Goal: Task Accomplishment & Management: Manage account settings

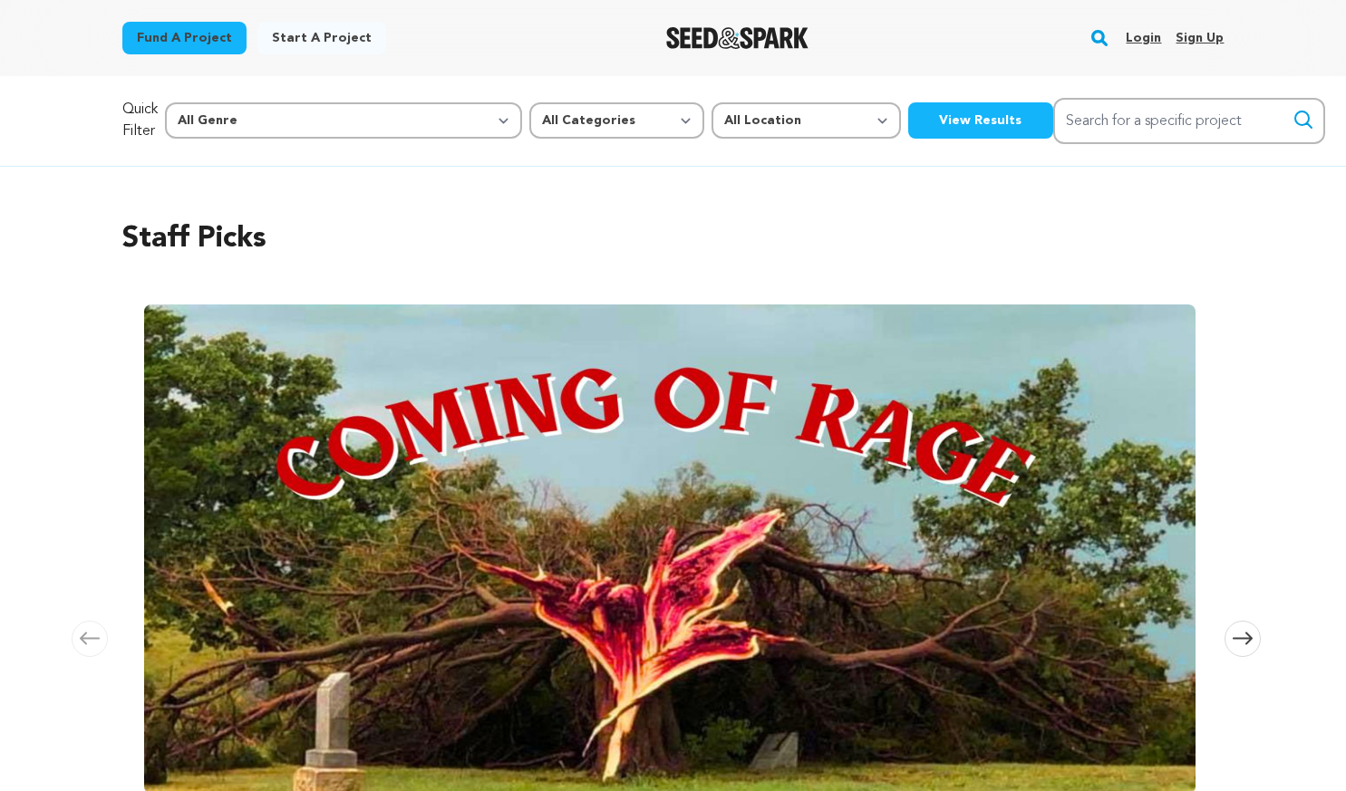
click at [1140, 40] on link "Login" at bounding box center [1143, 38] width 35 height 29
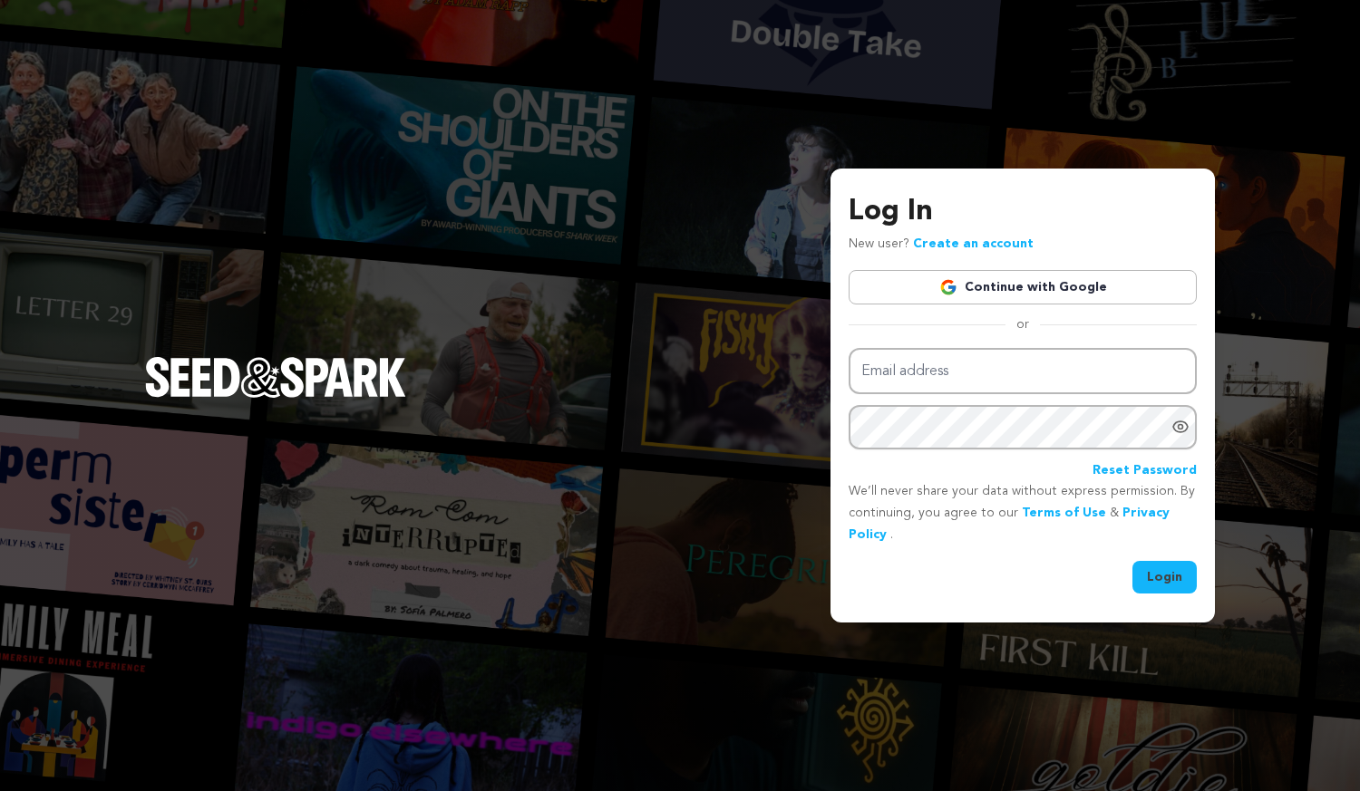
click at [1049, 299] on link "Continue with Google" at bounding box center [1022, 287] width 348 height 34
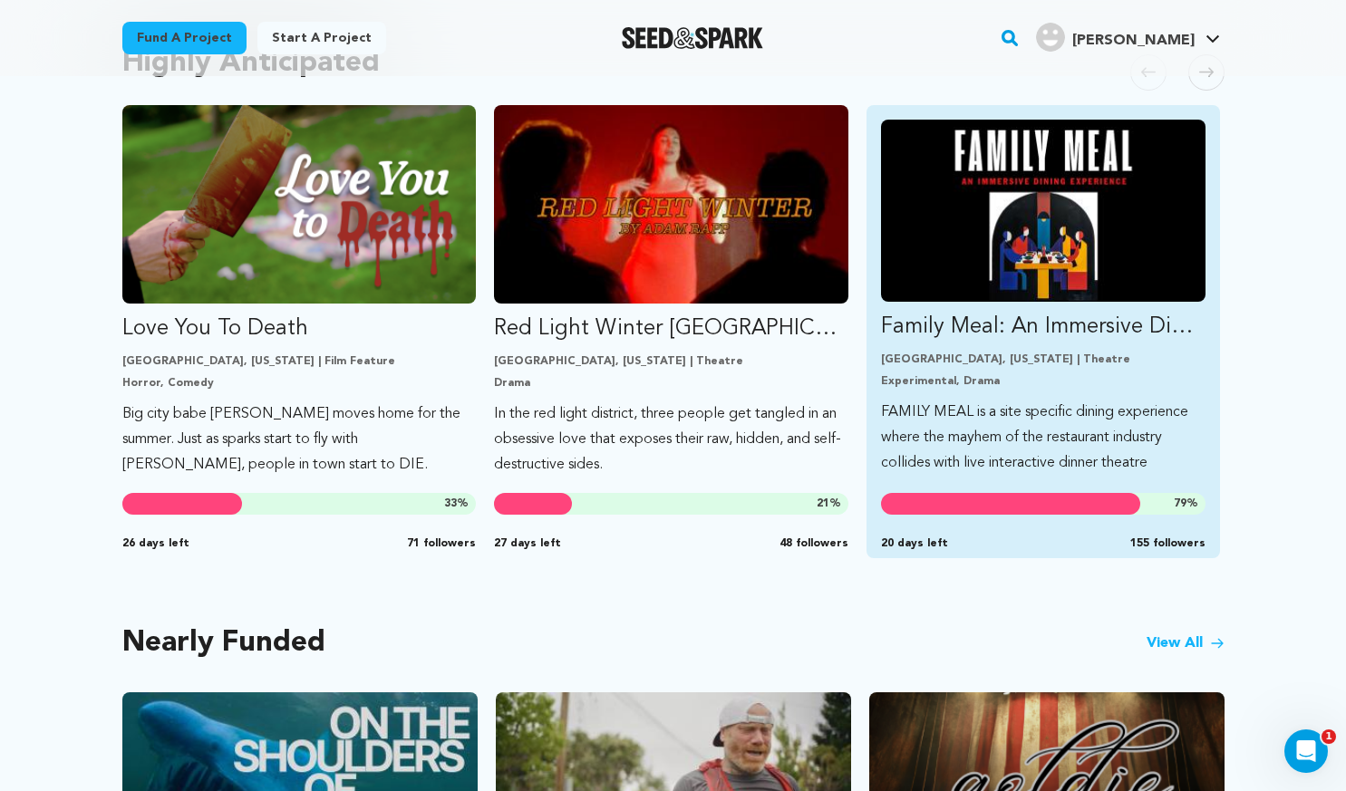
scroll to position [997, 0]
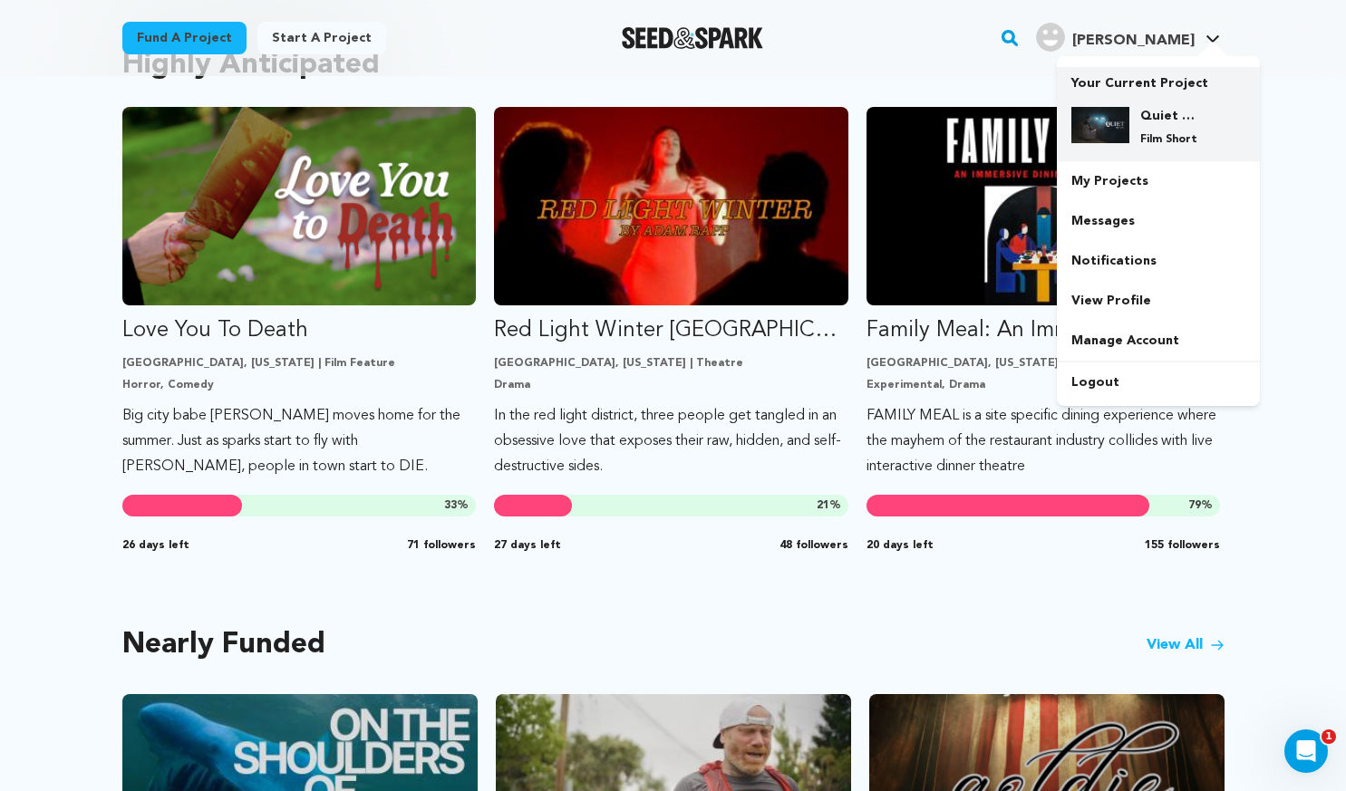
click at [1155, 127] on div "Quiet On Set Film Short" at bounding box center [1172, 127] width 87 height 40
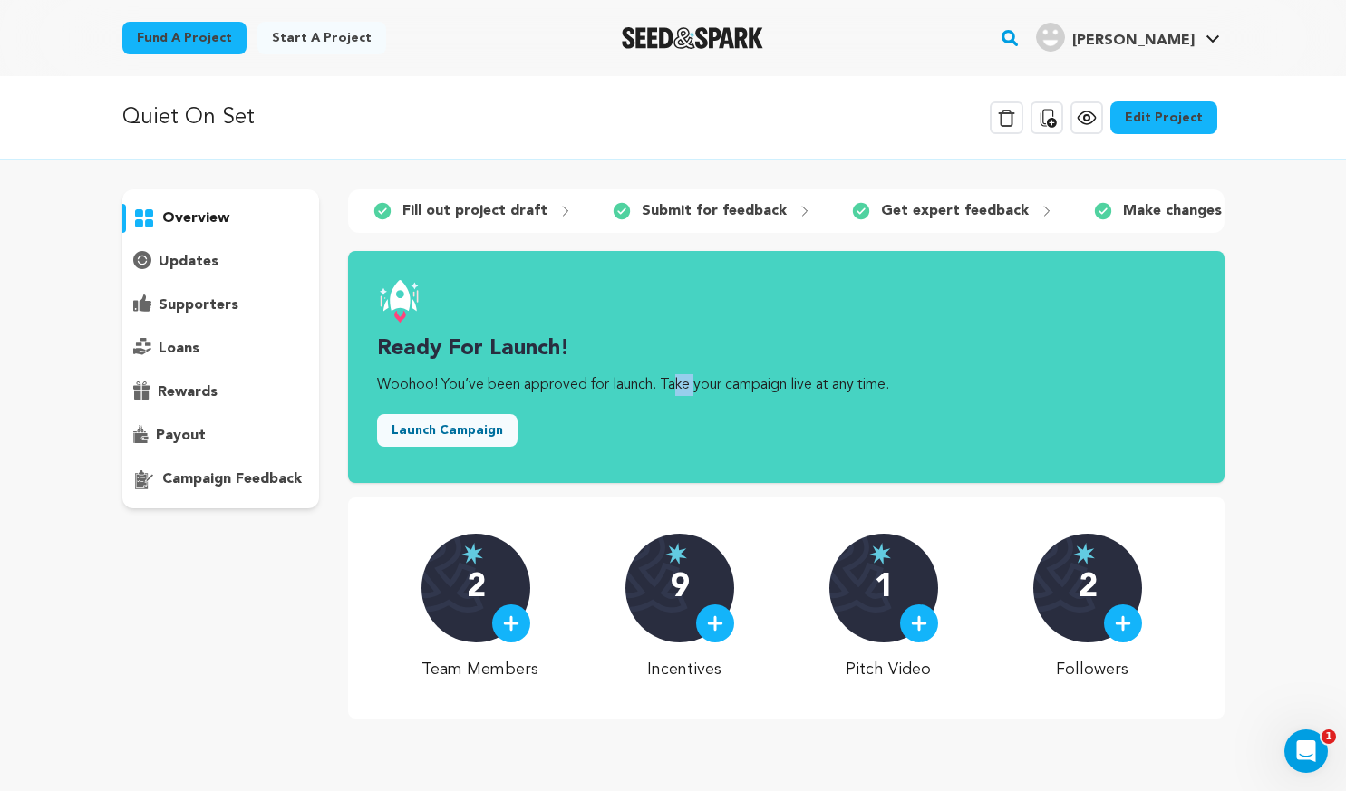
drag, startPoint x: 544, startPoint y: 393, endPoint x: 611, endPoint y: 393, distance: 67.1
click at [583, 393] on p "Woohoo! You’ve been approved for launch. Take your campaign live at any time." at bounding box center [786, 385] width 818 height 22
click at [617, 393] on p "Woohoo! You’ve been approved for launch. Take your campaign live at any time." at bounding box center [786, 385] width 818 height 22
click at [288, 480] on p "campaign feedback" at bounding box center [232, 480] width 140 height 22
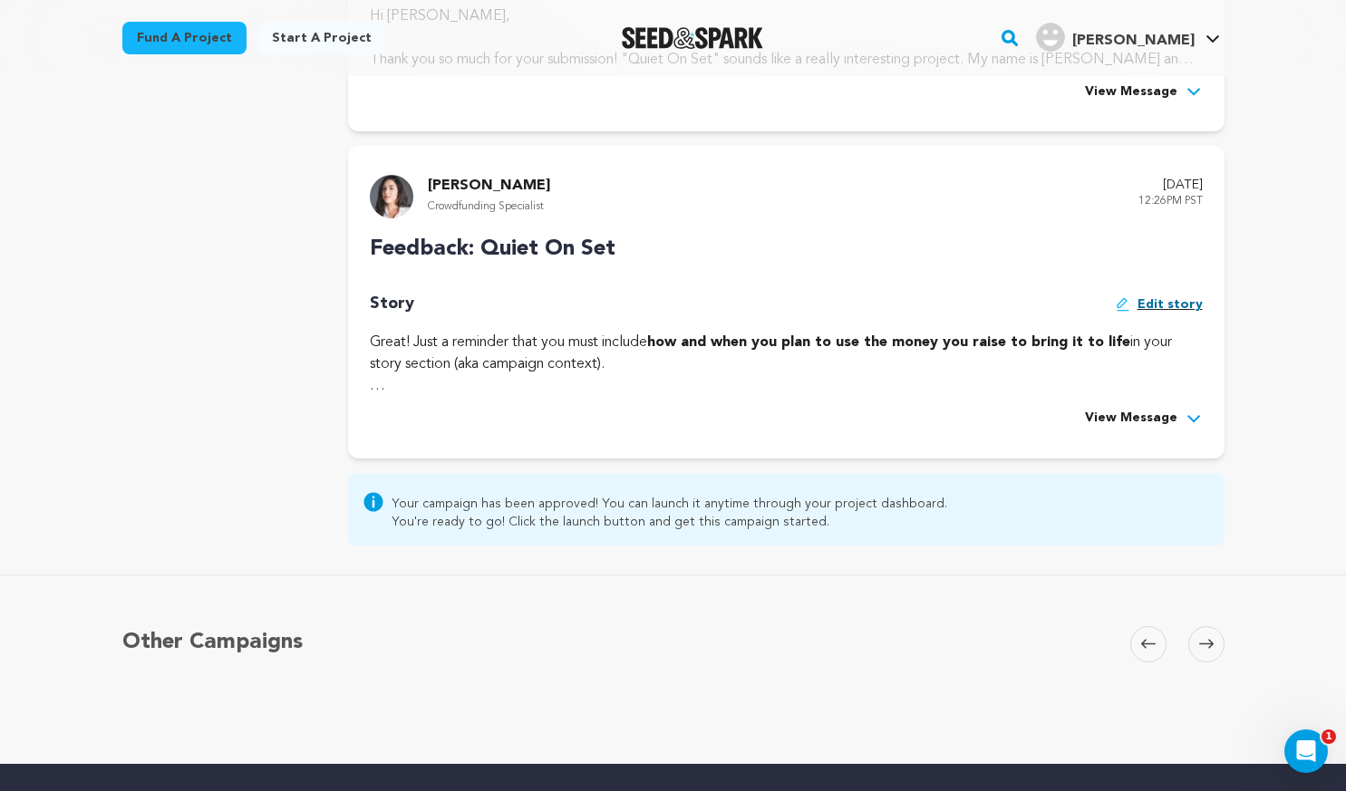
scroll to position [725, 0]
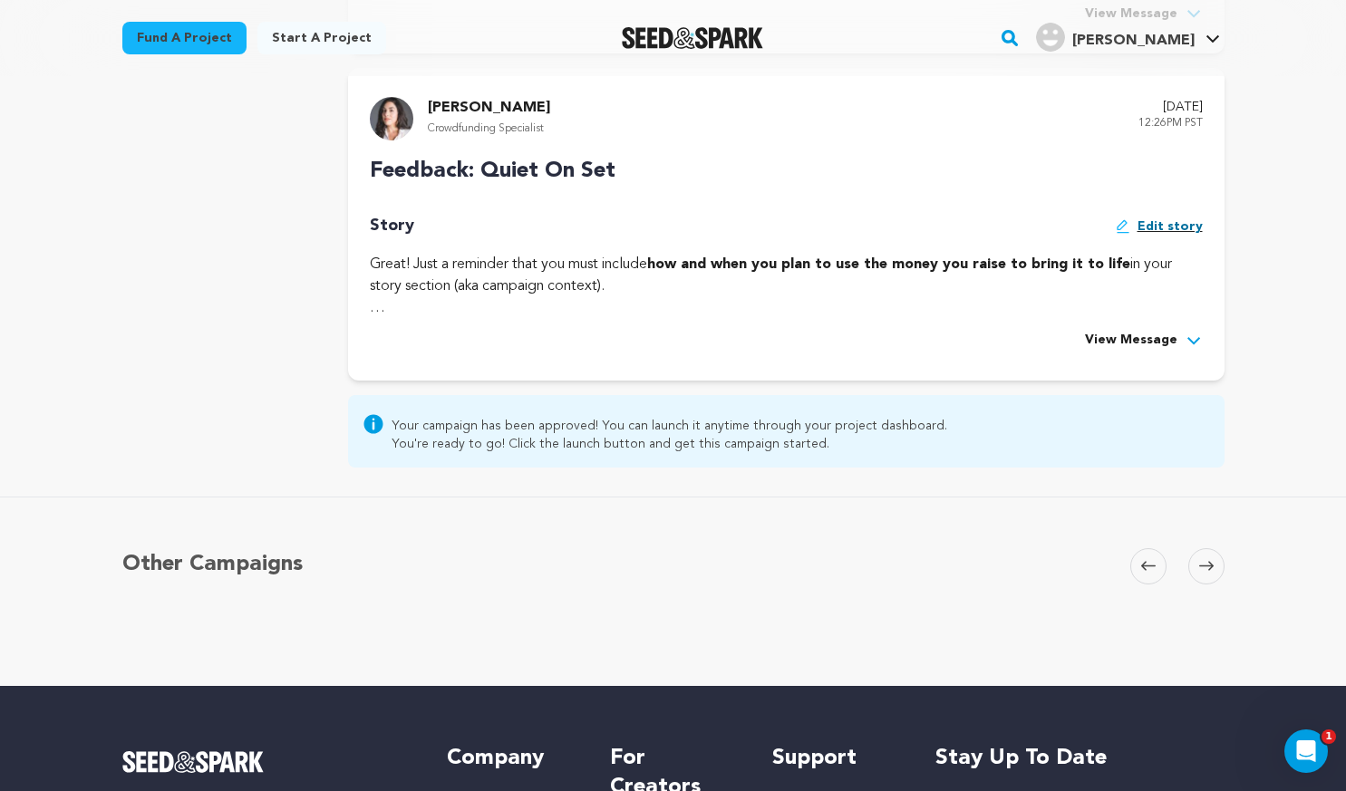
click at [1149, 334] on span "View Message" at bounding box center [1131, 341] width 92 height 22
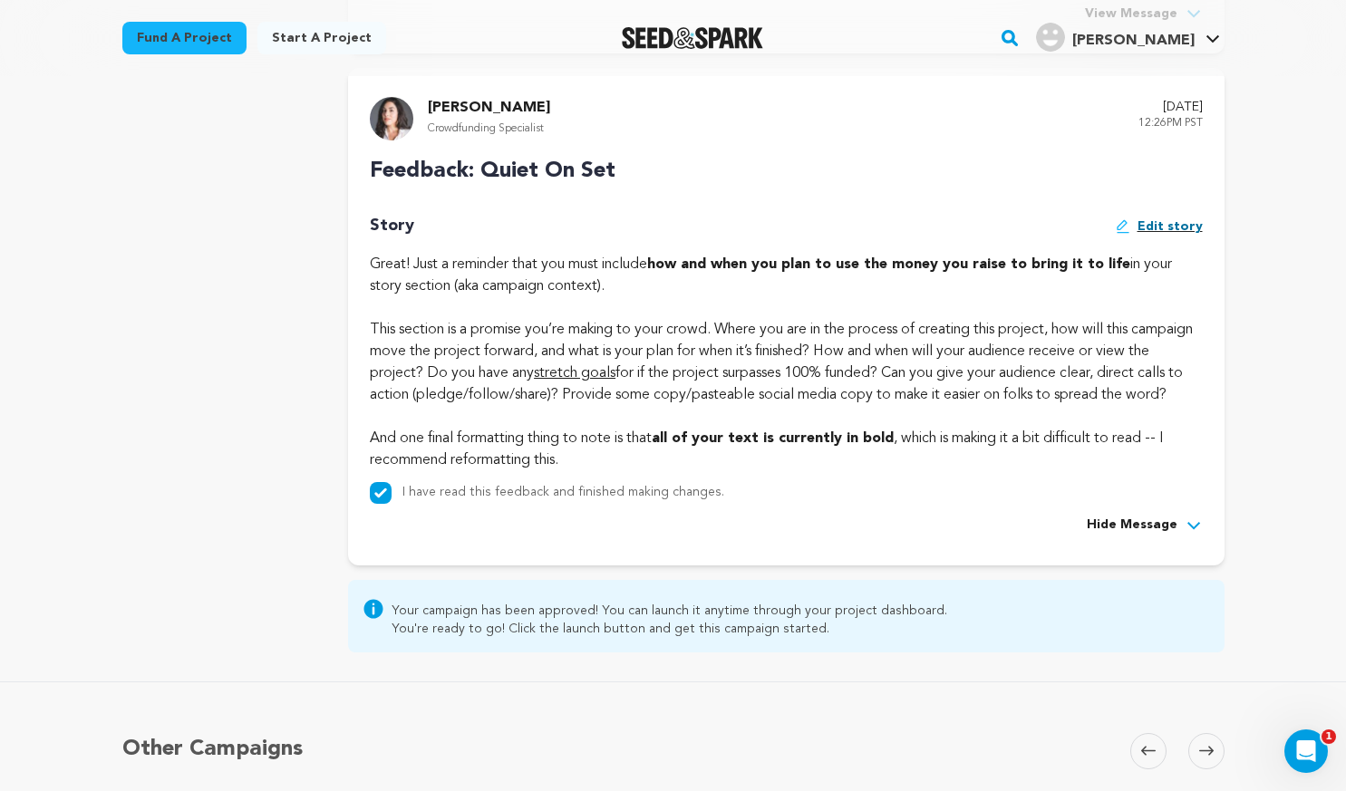
click at [790, 446] on strong "all of your text is currently in bold" at bounding box center [773, 438] width 242 height 15
click at [470, 499] on label "I have read this feedback and finished making changes." at bounding box center [563, 492] width 322 height 13
click at [586, 36] on div "And one final formatting thing to note is that all of your text is currently in…" at bounding box center [786, 26] width 832 height 22
click at [818, 15] on div "Great! Just a reminder that you must include how and when you plan to use the m…" at bounding box center [786, 4] width 832 height 22
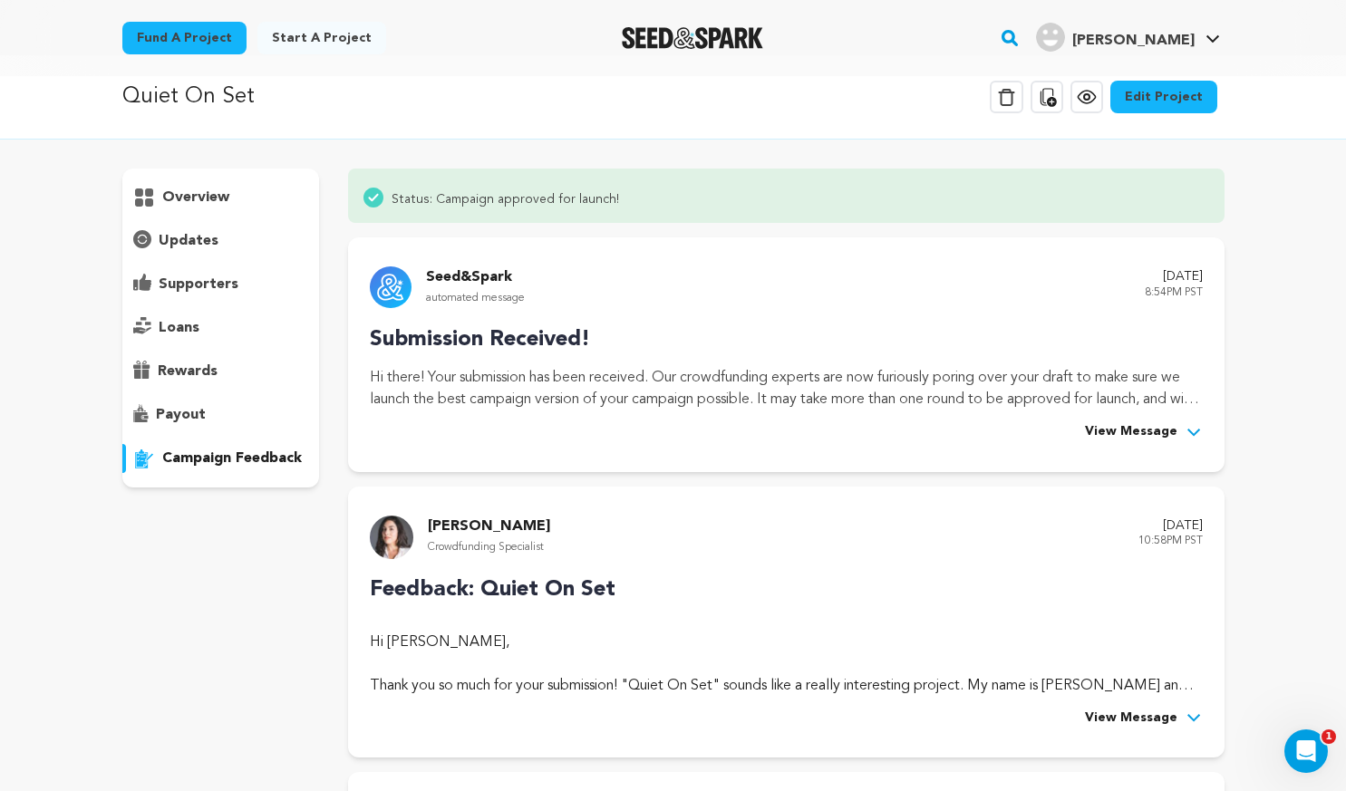
scroll to position [0, 0]
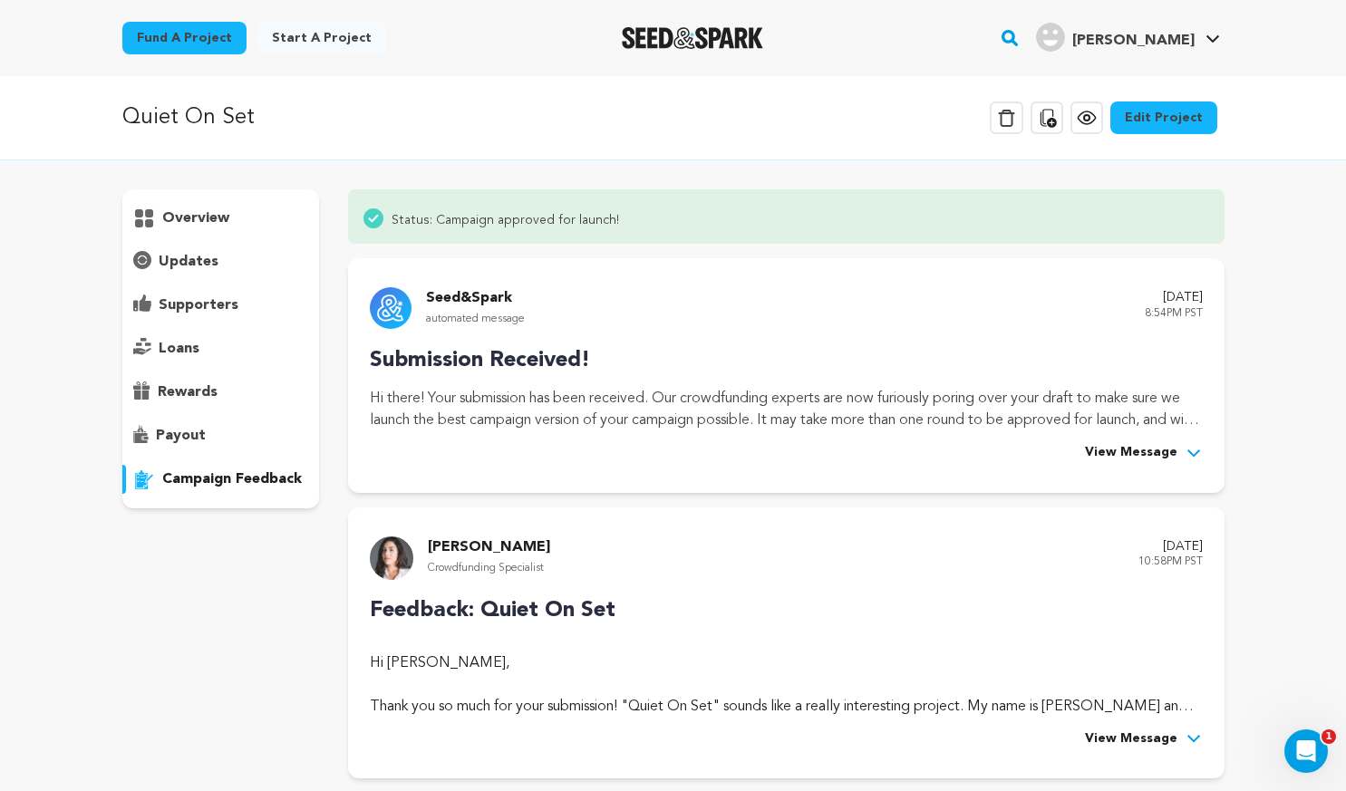
click at [243, 228] on div "overview" at bounding box center [221, 218] width 198 height 29
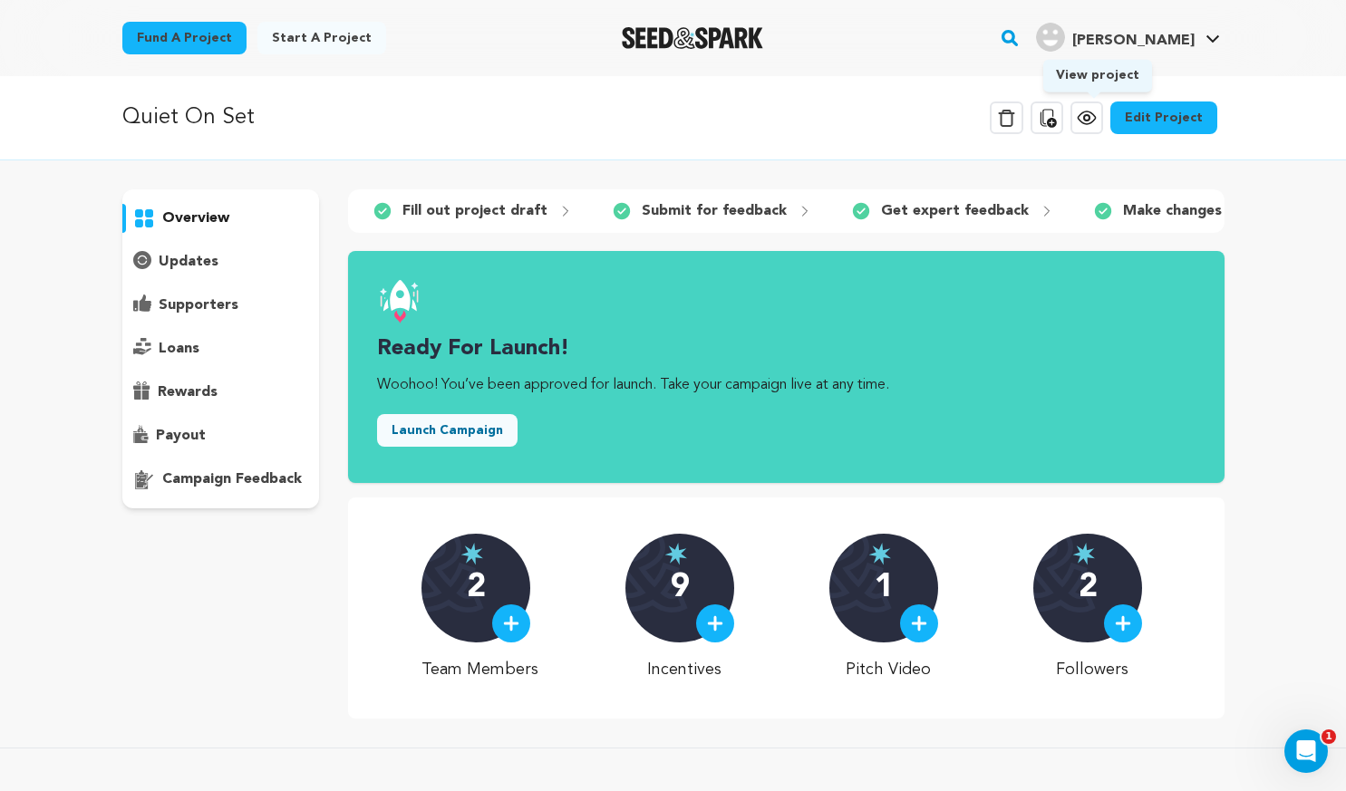
click at [1103, 127] on link "View project" at bounding box center [1087, 118] width 33 height 33
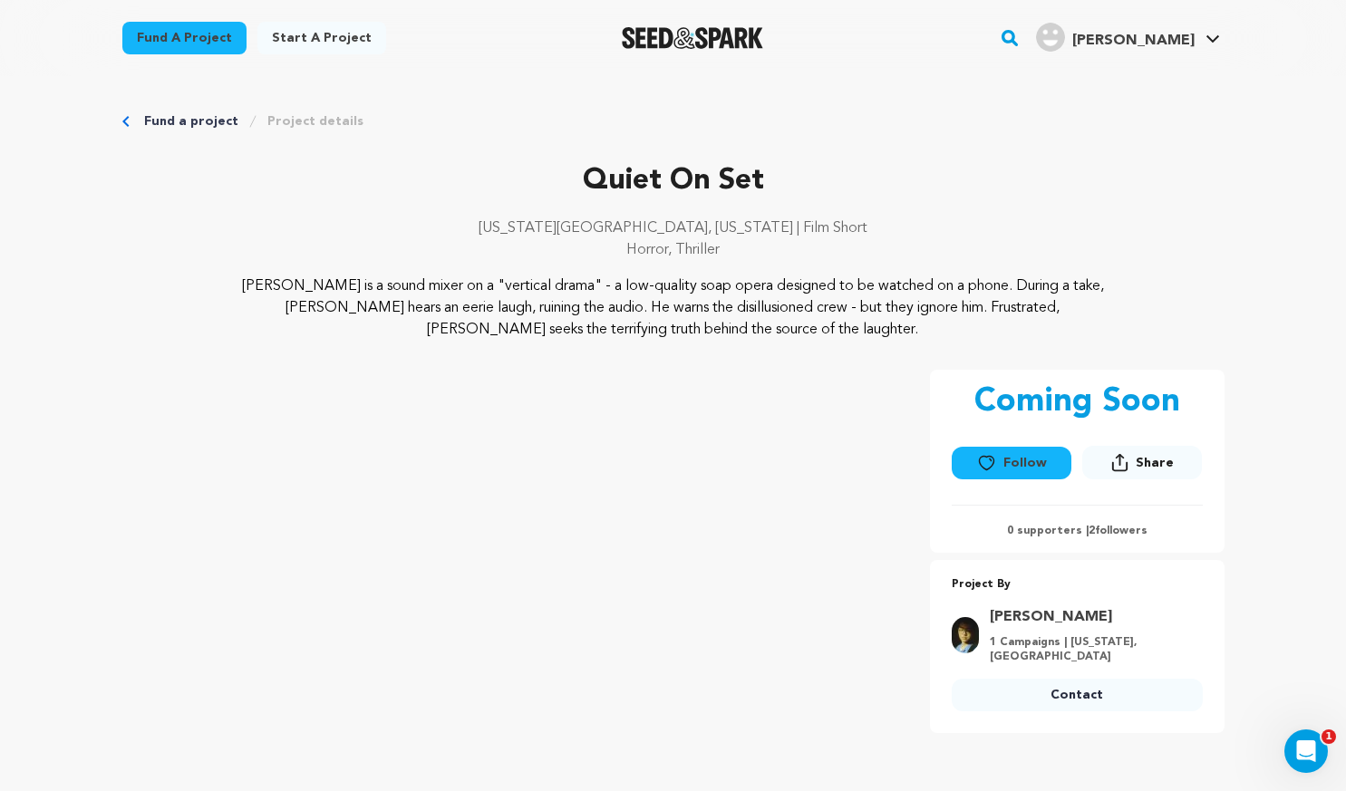
click at [1032, 479] on div "Follow Following" at bounding box center [1012, 467] width 120 height 40
click at [1031, 460] on button "Follow" at bounding box center [1012, 463] width 120 height 33
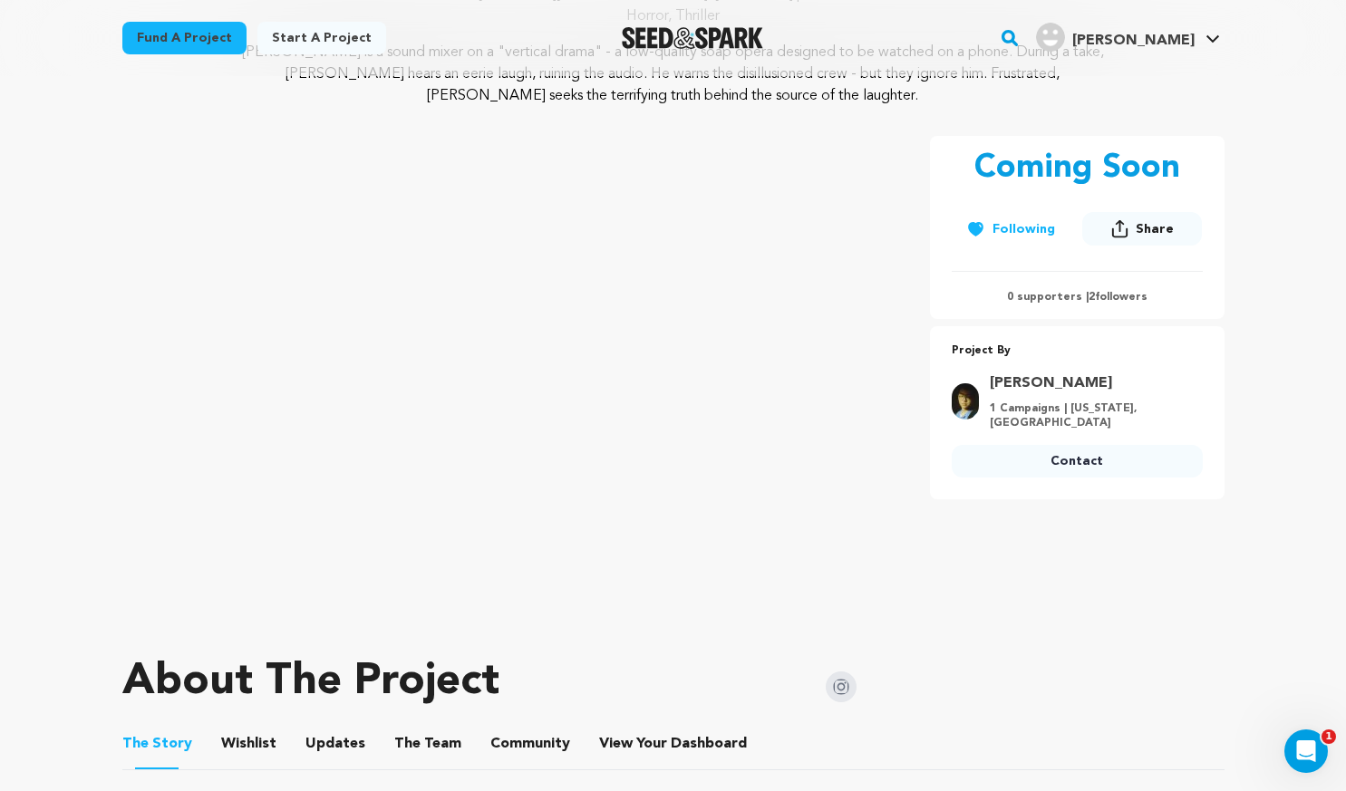
scroll to position [415, 0]
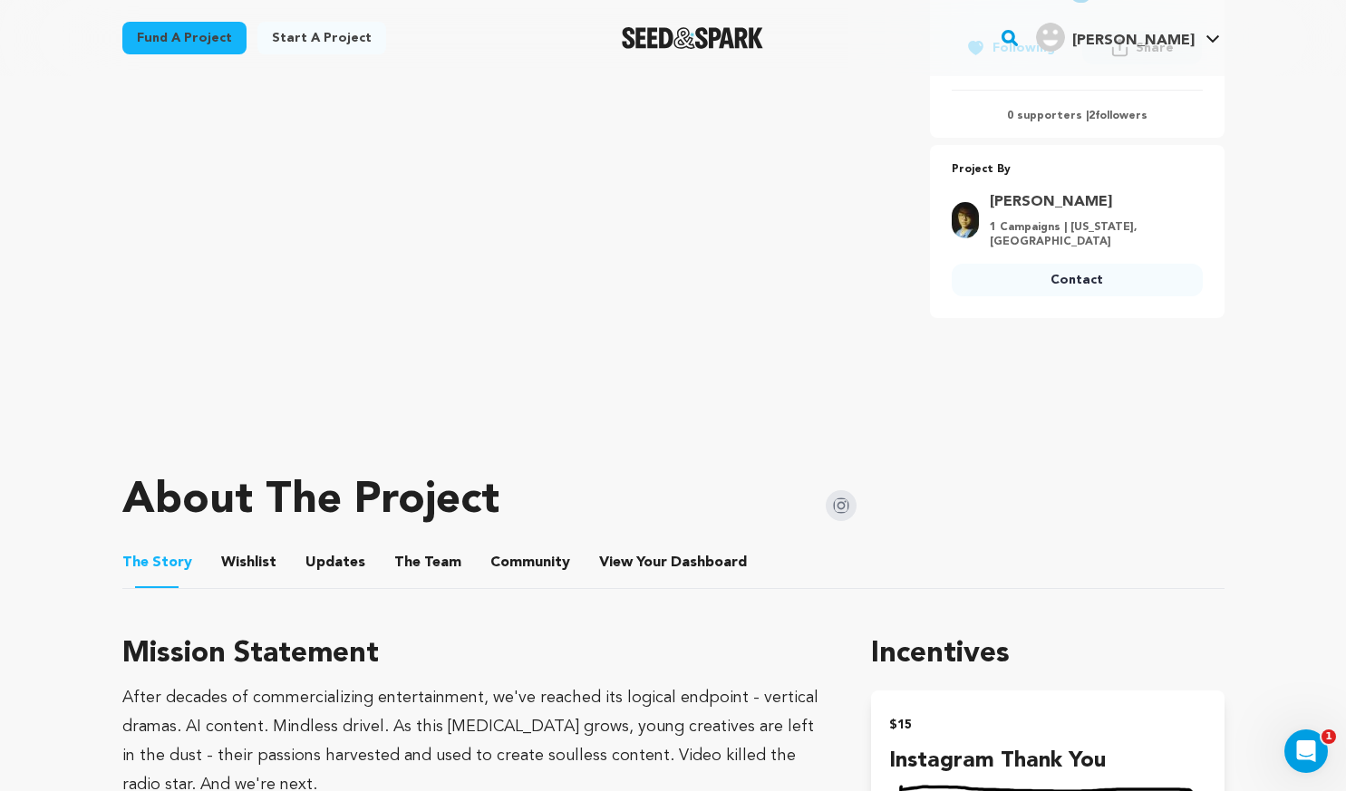
click at [372, 565] on ul "The Story The Story Wishlist Wishlist Updates Updates The Team The Team Communi…" at bounding box center [673, 564] width 1102 height 52
click at [406, 564] on button "The Team" at bounding box center [428, 567] width 44 height 44
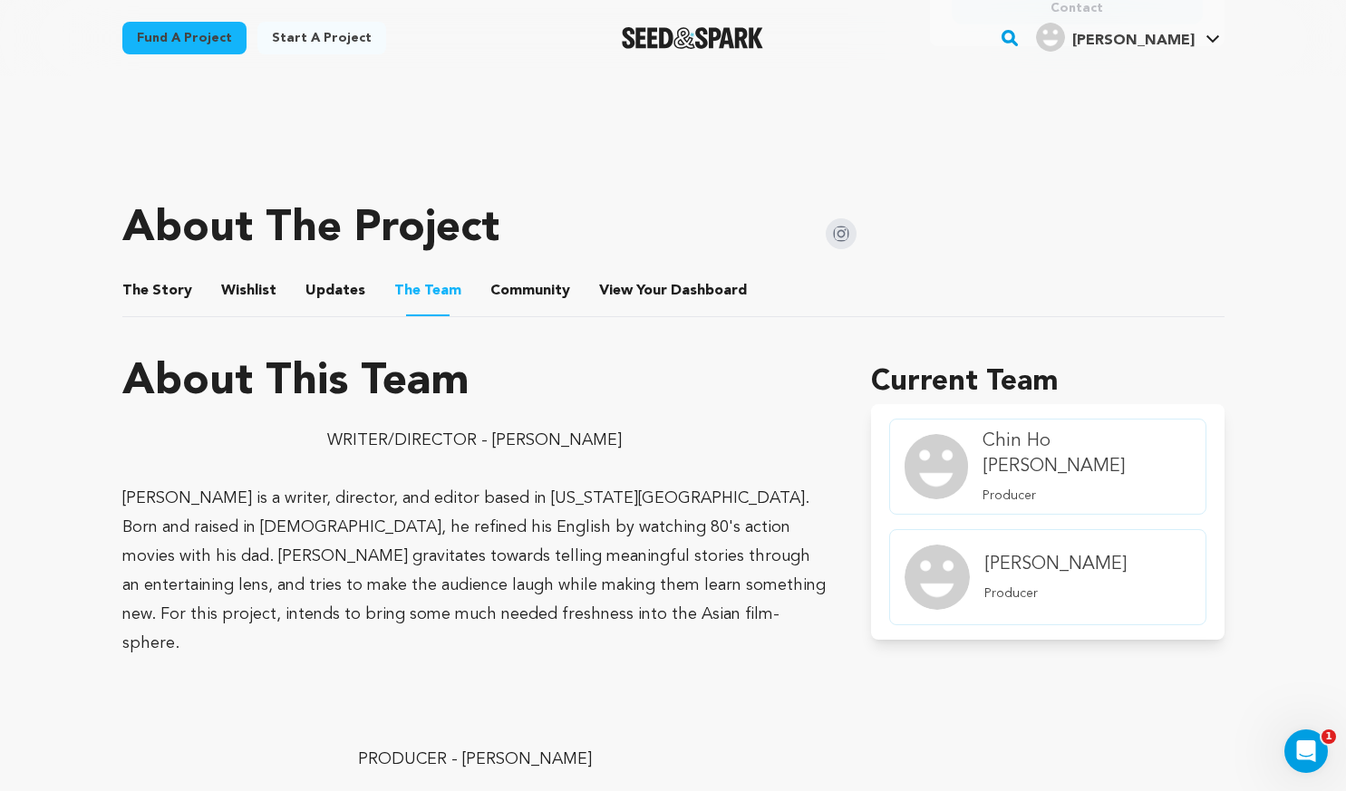
scroll to position [325, 0]
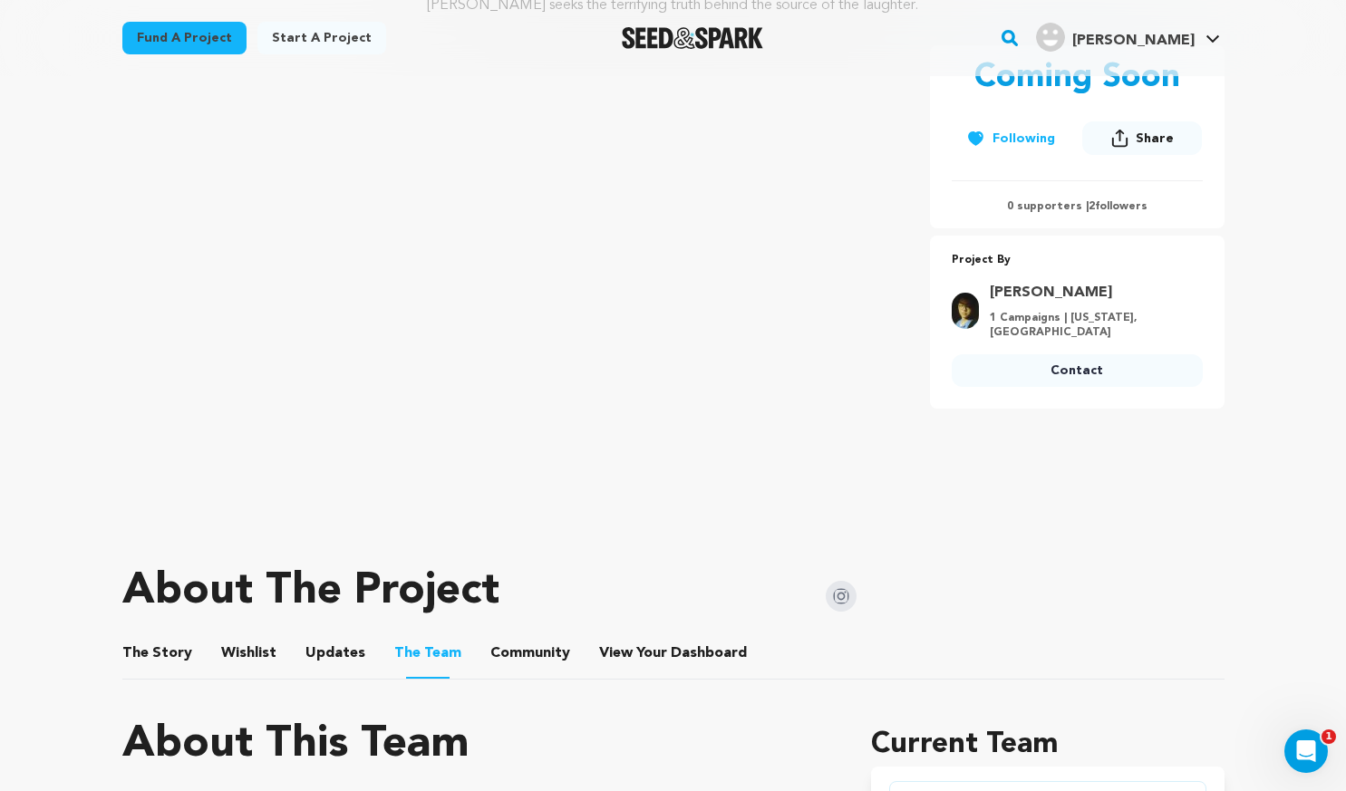
click at [324, 652] on button "Updates" at bounding box center [336, 657] width 44 height 44
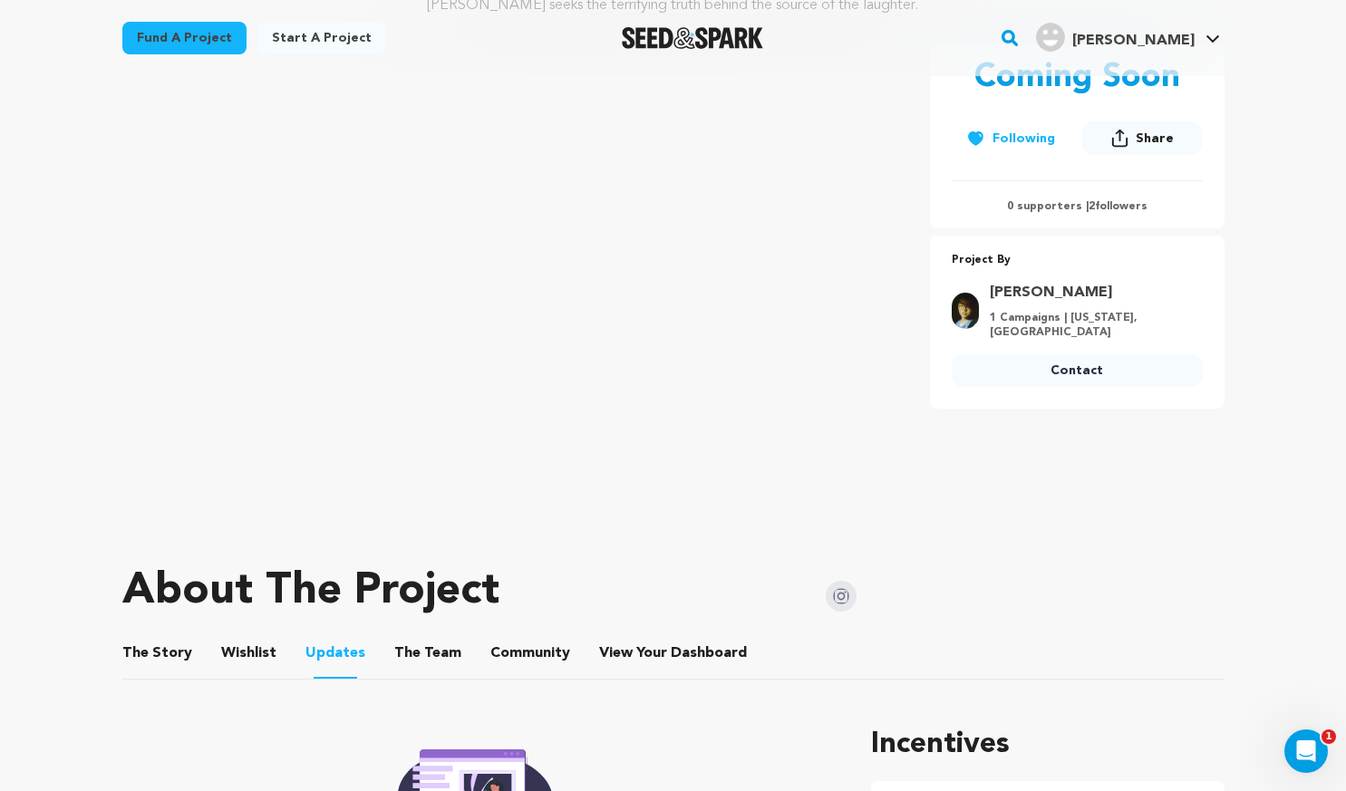
click at [564, 655] on ul "The Story The Story Wishlist Wishlist Updates Updates The Team The Team Communi…" at bounding box center [673, 654] width 1102 height 52
click at [620, 637] on button "View Your Dashboard" at bounding box center [621, 657] width 44 height 44
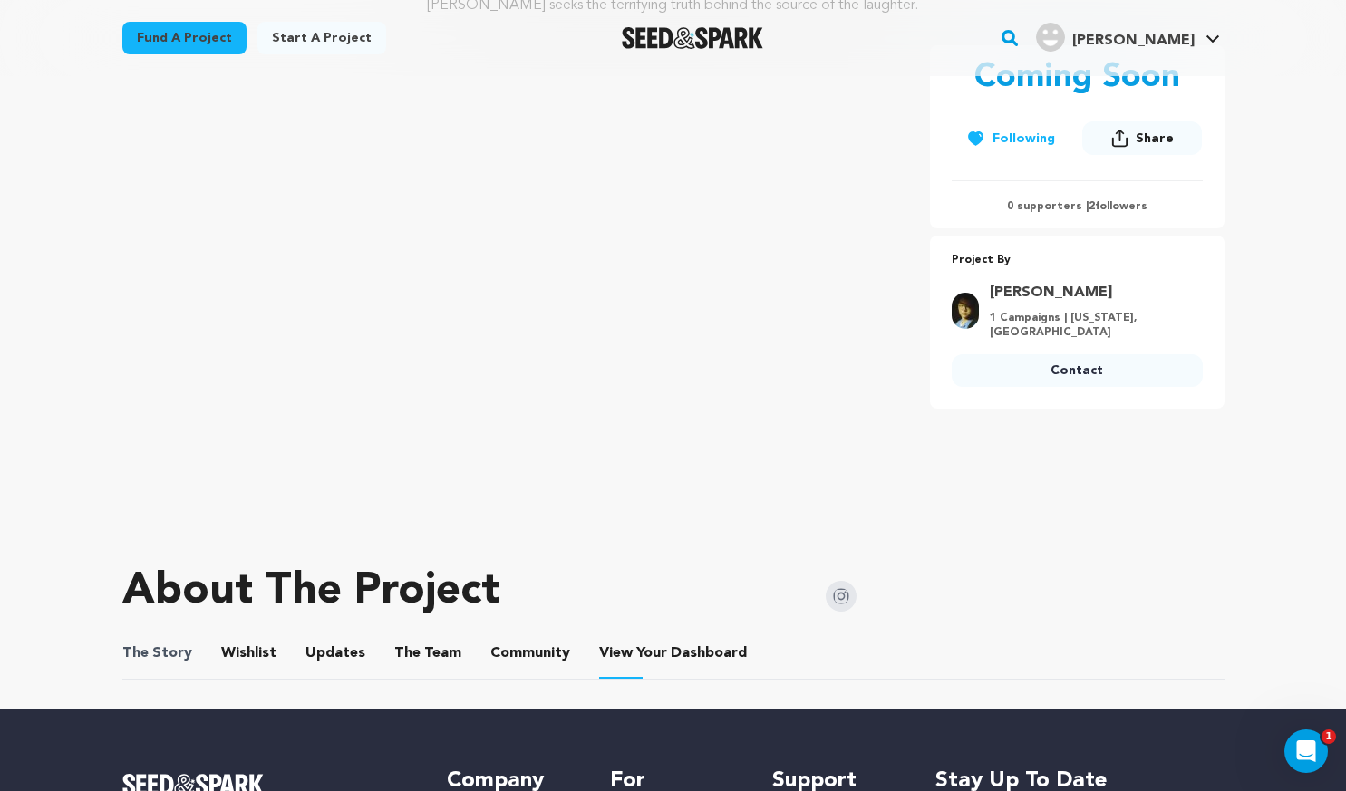
click at [181, 652] on span "The Story" at bounding box center [157, 654] width 70 height 22
